Goal: Information Seeking & Learning: Check status

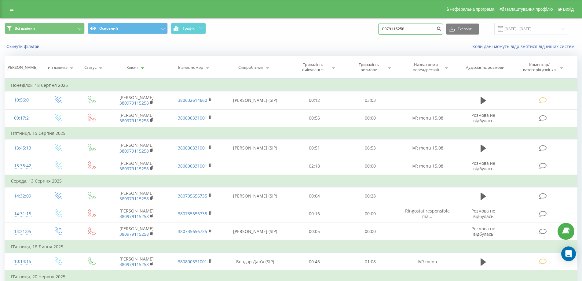
drag, startPoint x: 418, startPoint y: 28, endPoint x: 323, endPoint y: 27, distance: 95.0
click at [325, 30] on div "Всі дзвінки Основний Графік 0979115258 Експорт .csv .xls .xlsx [DATE] - [DATE]" at bounding box center [291, 29] width 572 height 12
type input "0671823090"
